Goal: Information Seeking & Learning: Understand process/instructions

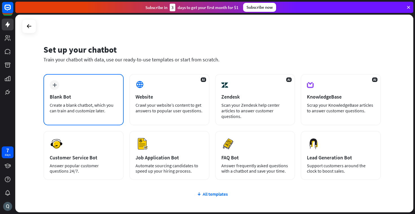
click at [92, 101] on div "plus Blank Bot Create a blank chatbot, which you can train and customize later." at bounding box center [83, 99] width 80 height 51
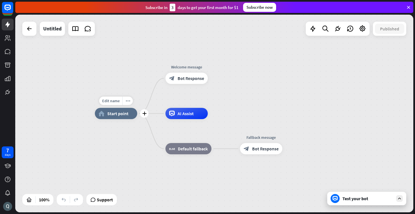
click at [121, 113] on span "Start point" at bounding box center [117, 114] width 21 height 6
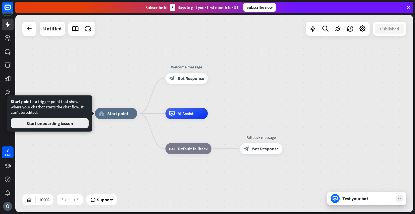
click at [73, 125] on button "Start onboarding lesson" at bounding box center [50, 123] width 78 height 10
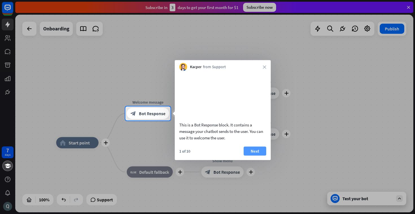
click at [256, 156] on button "Next" at bounding box center [254, 151] width 23 height 9
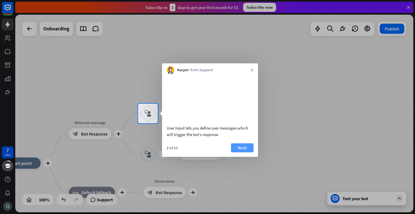
click at [251, 153] on button "Next" at bounding box center [242, 148] width 23 height 9
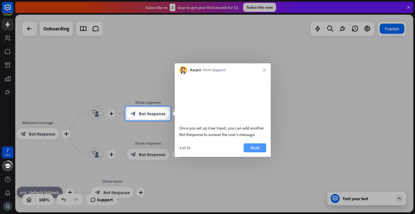
click at [252, 153] on button "Next" at bounding box center [254, 148] width 23 height 9
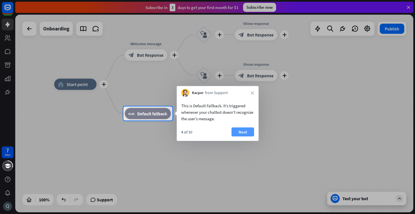
click at [238, 131] on button "Next" at bounding box center [242, 132] width 23 height 9
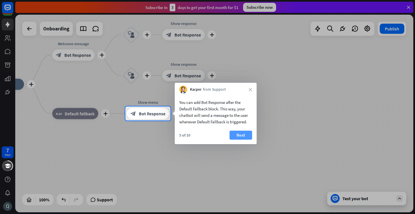
click at [242, 131] on button "Next" at bounding box center [240, 135] width 23 height 9
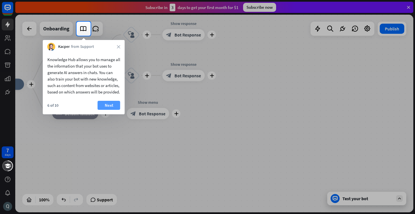
click at [115, 110] on button "Next" at bounding box center [109, 105] width 23 height 9
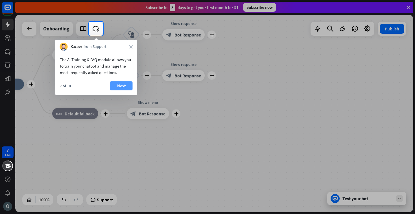
click at [122, 85] on button "Next" at bounding box center [121, 86] width 23 height 9
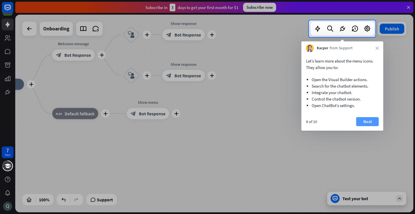
click at [365, 122] on button "Next" at bounding box center [367, 121] width 23 height 9
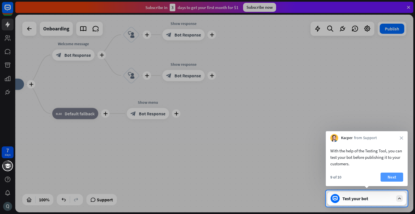
click at [398, 174] on button "Next" at bounding box center [391, 177] width 23 height 9
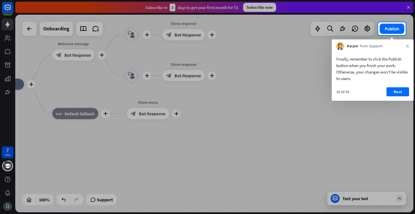
click at [396, 102] on div at bounding box center [207, 124] width 415 height 179
click at [396, 97] on div "10 of 10 Next" at bounding box center [372, 94] width 82 height 14
click at [396, 96] on div "10 of 10 Next" at bounding box center [372, 94] width 82 height 14
click at [397, 91] on button "Next" at bounding box center [397, 91] width 23 height 9
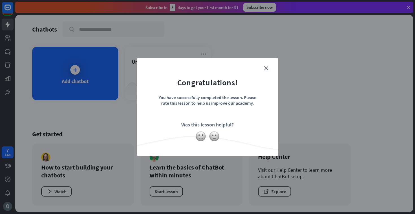
click at [268, 66] on form "Congratulations! You have successfully completed the lesson. Please rate this l…" at bounding box center [207, 98] width 127 height 67
click at [266, 66] on icon "close" at bounding box center [266, 68] width 4 height 4
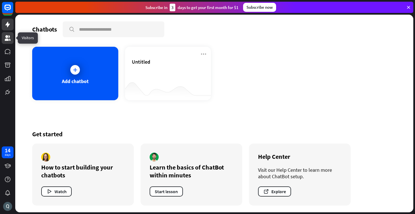
click at [9, 37] on icon at bounding box center [8, 38] width 6 height 6
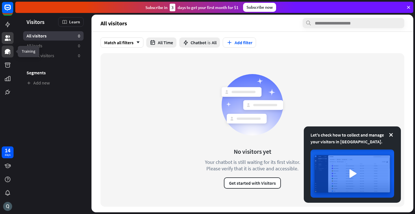
click at [8, 54] on icon at bounding box center [8, 51] width 6 height 5
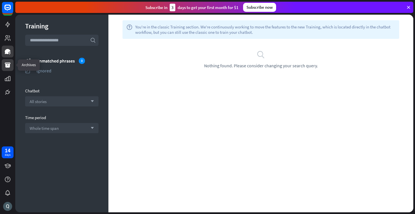
click at [6, 66] on icon at bounding box center [8, 65] width 6 height 5
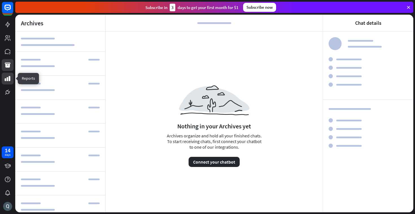
click at [5, 80] on icon at bounding box center [8, 78] width 6 height 5
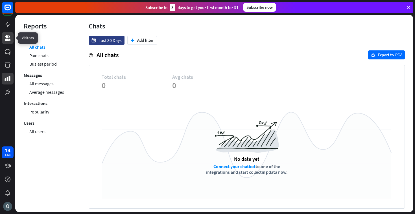
click at [6, 36] on icon at bounding box center [8, 38] width 6 height 6
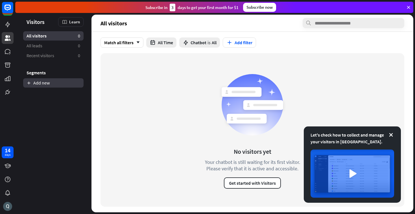
click at [42, 83] on link "Add new" at bounding box center [53, 82] width 60 height 9
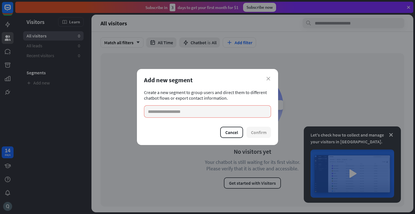
click at [271, 78] on div "close Add new segment Create a new segment to group users and direct them to di…" at bounding box center [207, 107] width 141 height 76
